Goal: Check status

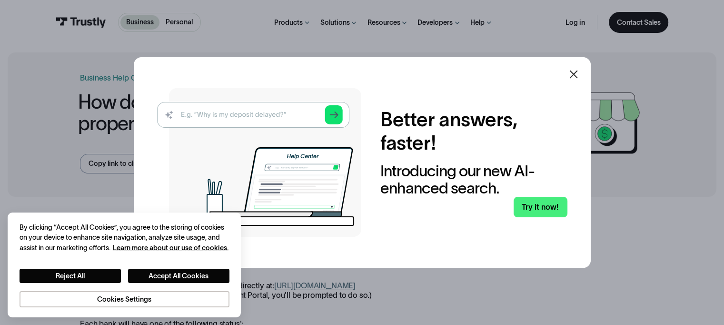
click at [576, 76] on icon at bounding box center [573, 74] width 11 height 11
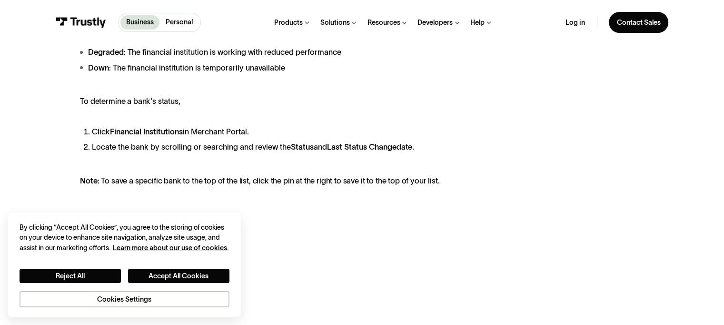
scroll to position [333, 0]
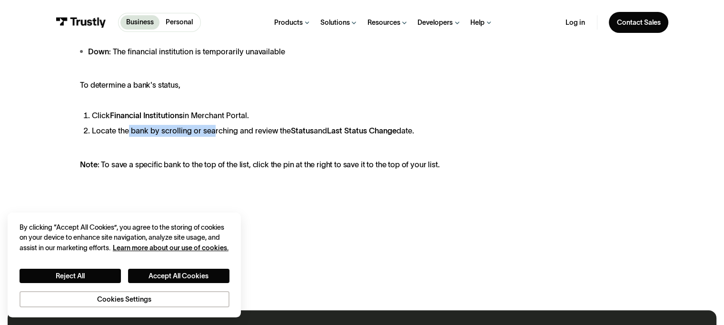
drag, startPoint x: 126, startPoint y: 142, endPoint x: 213, endPoint y: 140, distance: 87.6
click at [213, 137] on li "Locate the bank by scrolling or searching and review the Status and Last Status…" at bounding box center [267, 131] width 351 height 12
click at [175, 17] on link "Personal" at bounding box center [178, 22] width 39 height 14
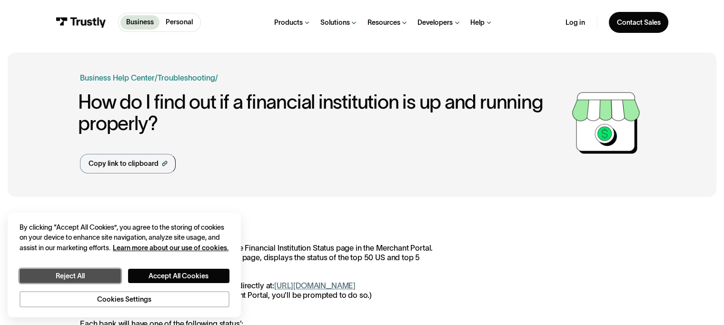
click at [88, 276] on button "Reject All" at bounding box center [70, 275] width 101 height 15
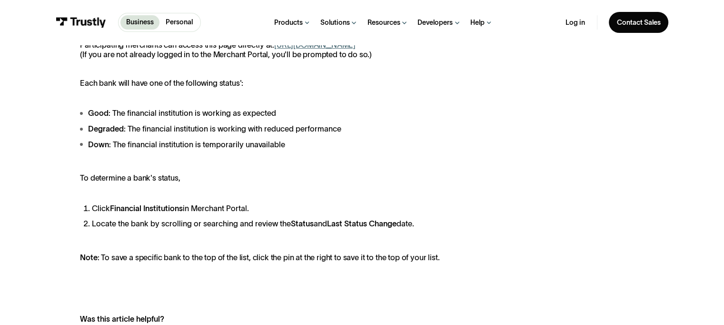
scroll to position [238, 0]
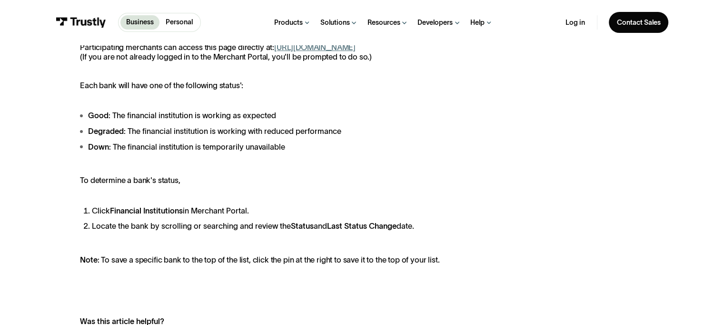
click at [274, 51] on link "[URL][DOMAIN_NAME]" at bounding box center [314, 47] width 81 height 9
